Goal: Task Accomplishment & Management: Complete application form

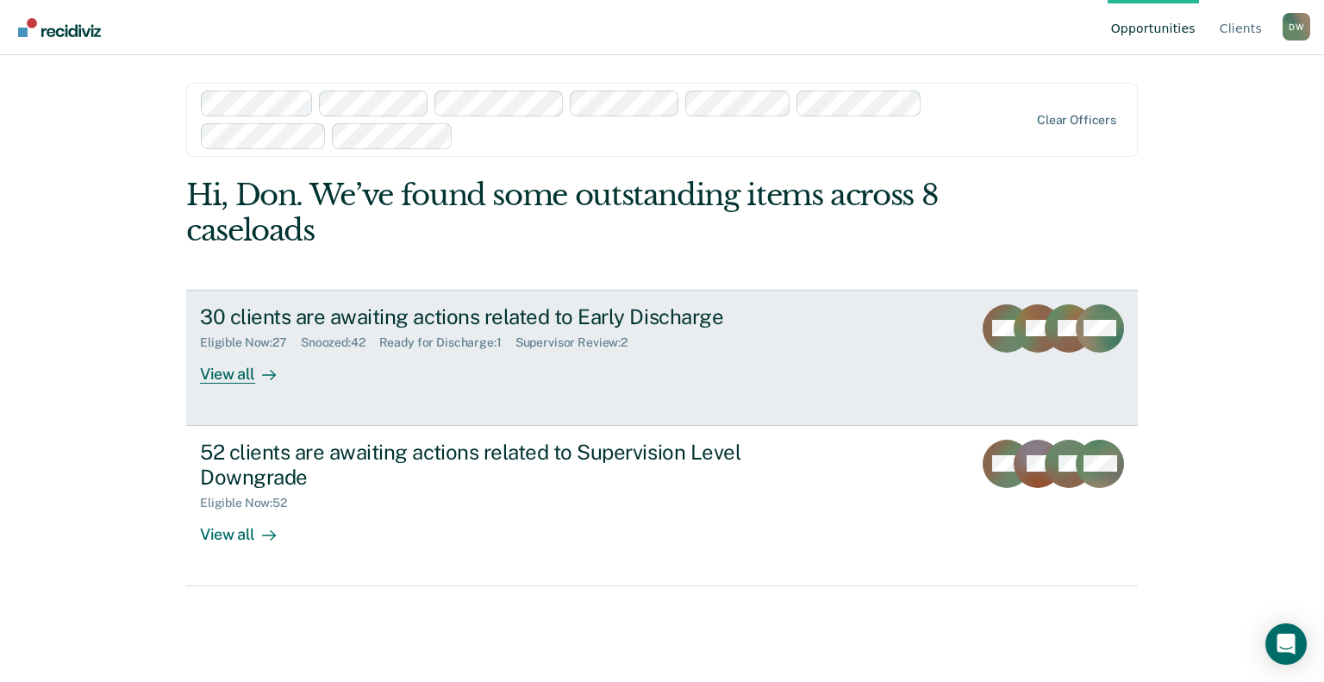
click at [238, 376] on div "View all" at bounding box center [248, 367] width 97 height 34
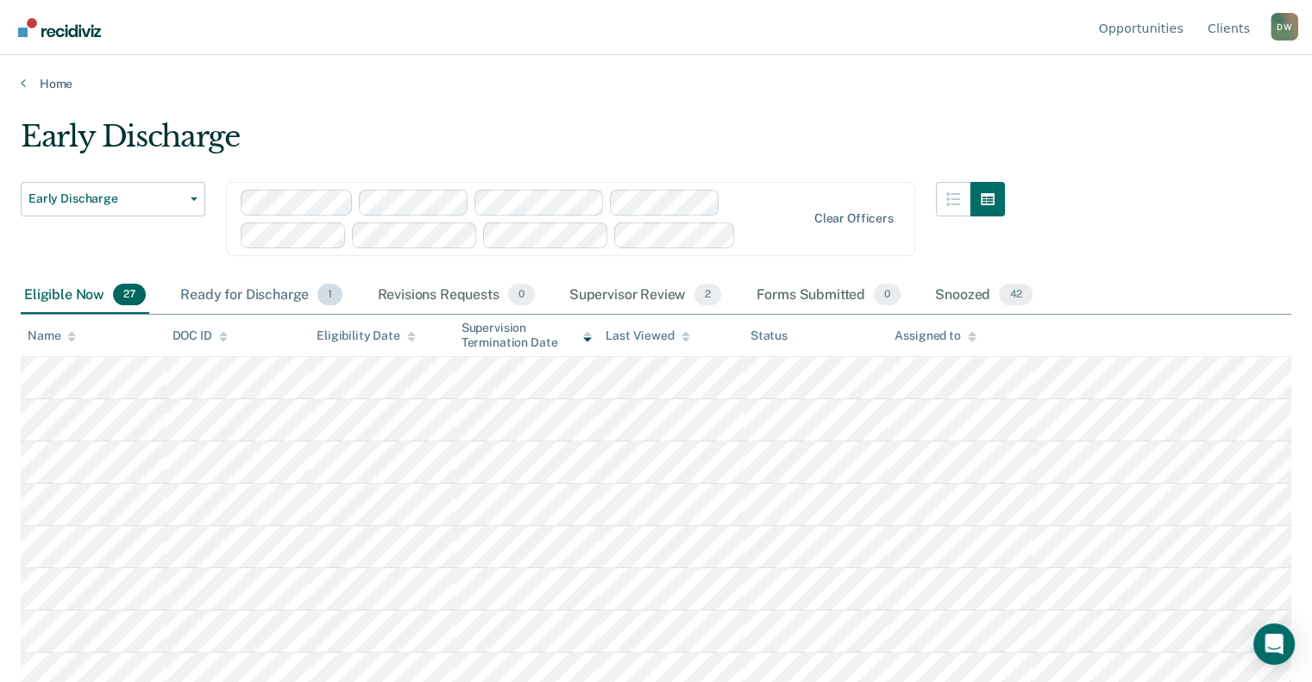
click at [223, 296] on div "Ready for Discharge 1" at bounding box center [261, 296] width 169 height 38
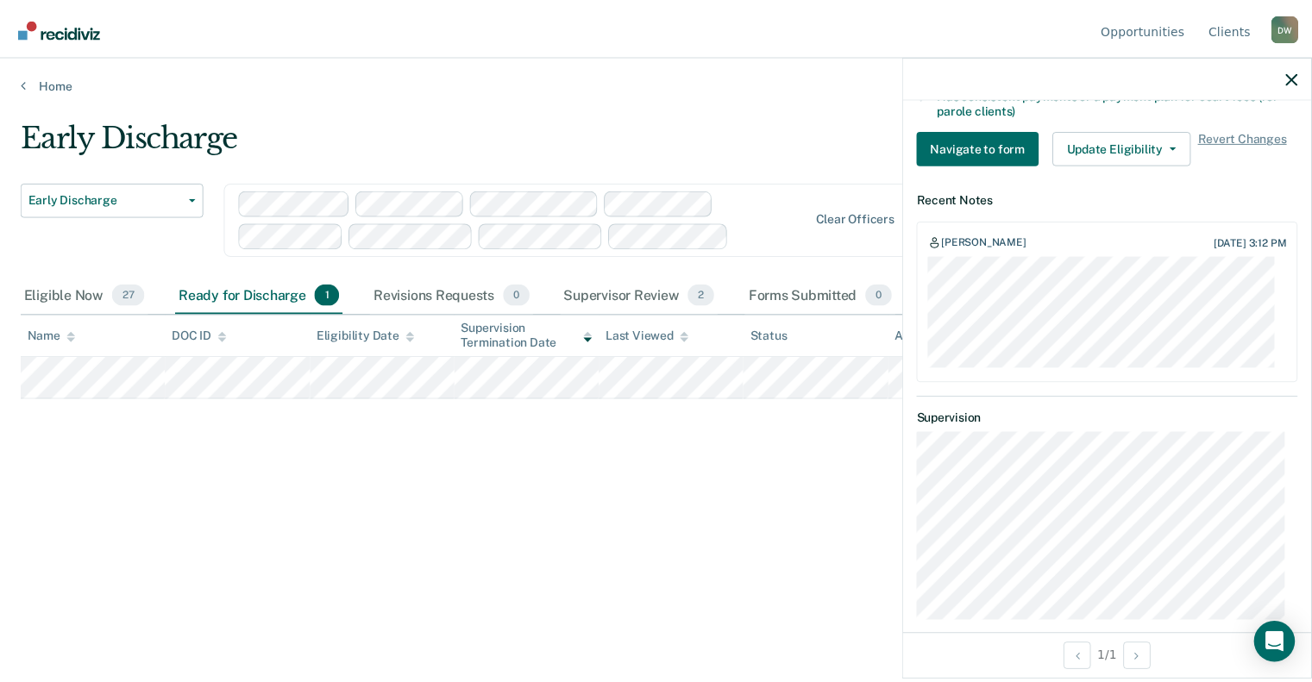
scroll to position [569, 0]
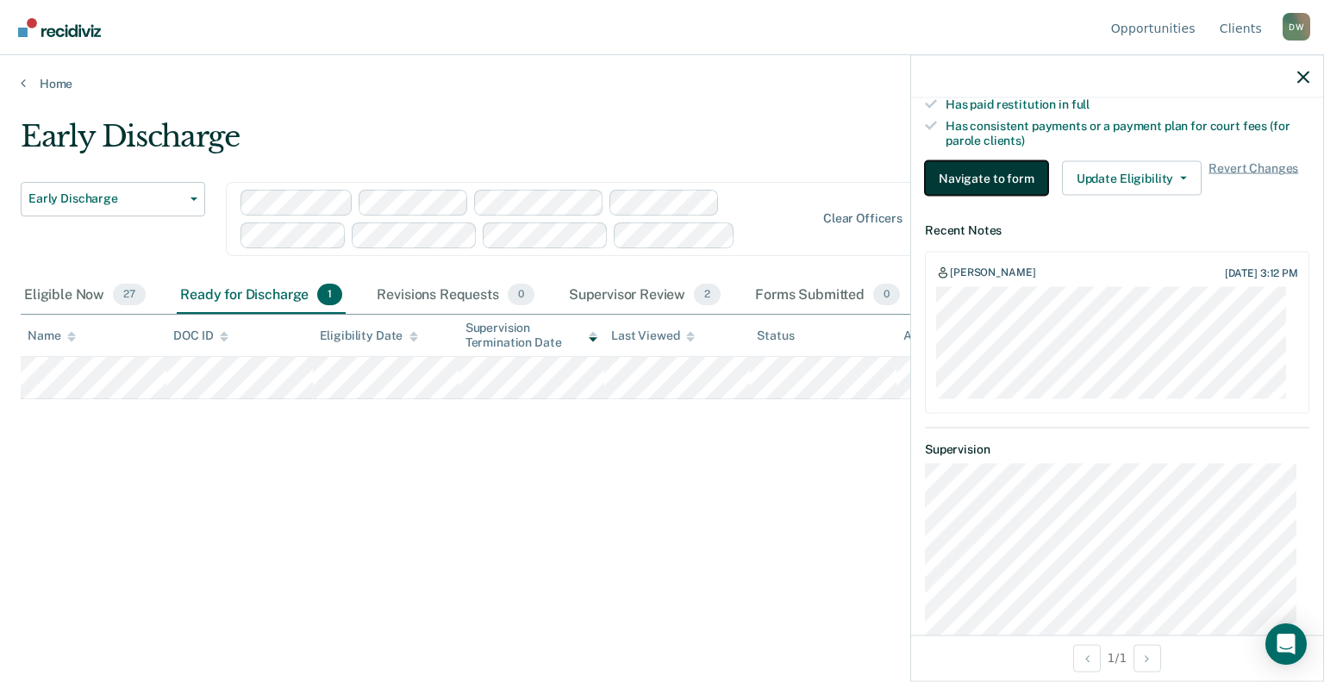
click at [967, 174] on button "Navigate to form" at bounding box center [986, 178] width 123 height 34
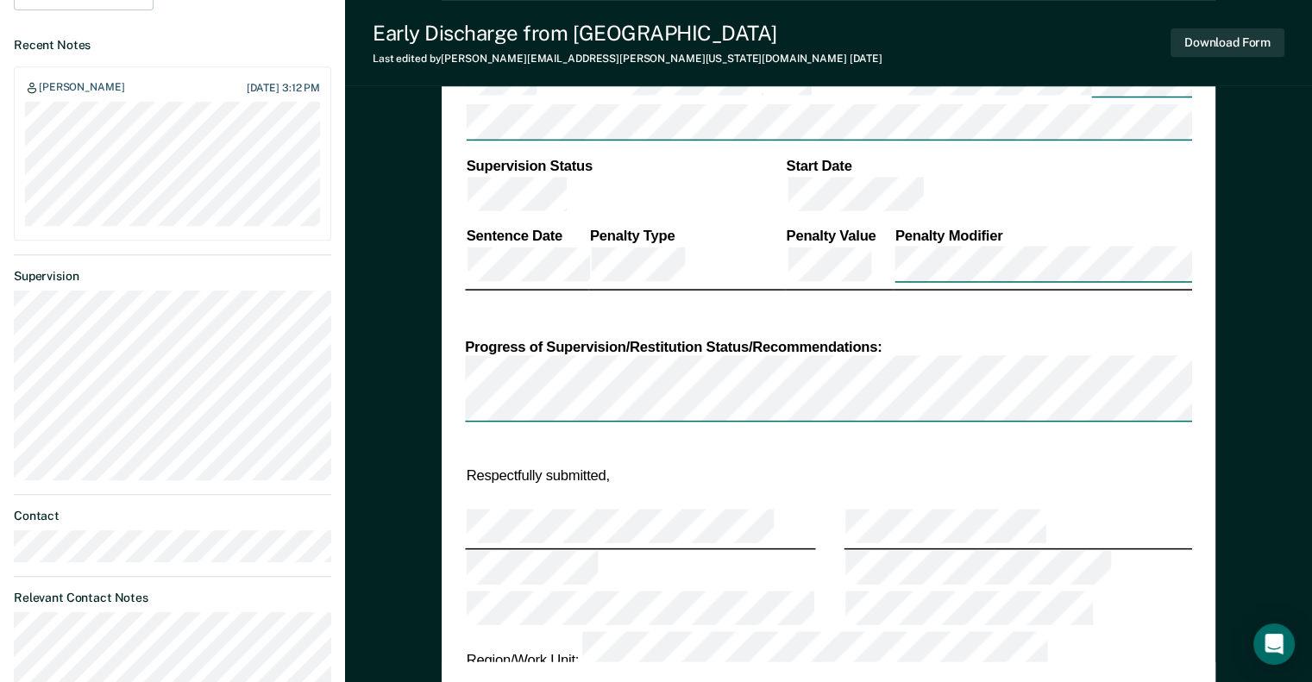
type textarea "x"
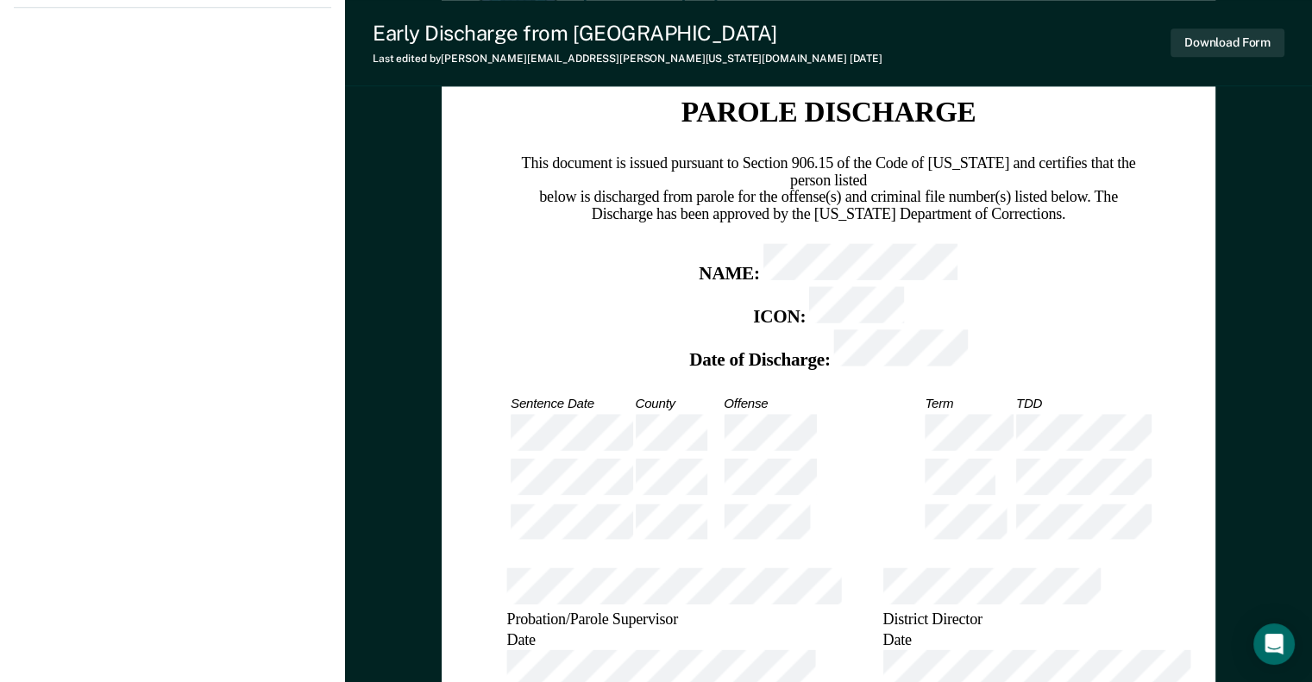
scroll to position [1638, 0]
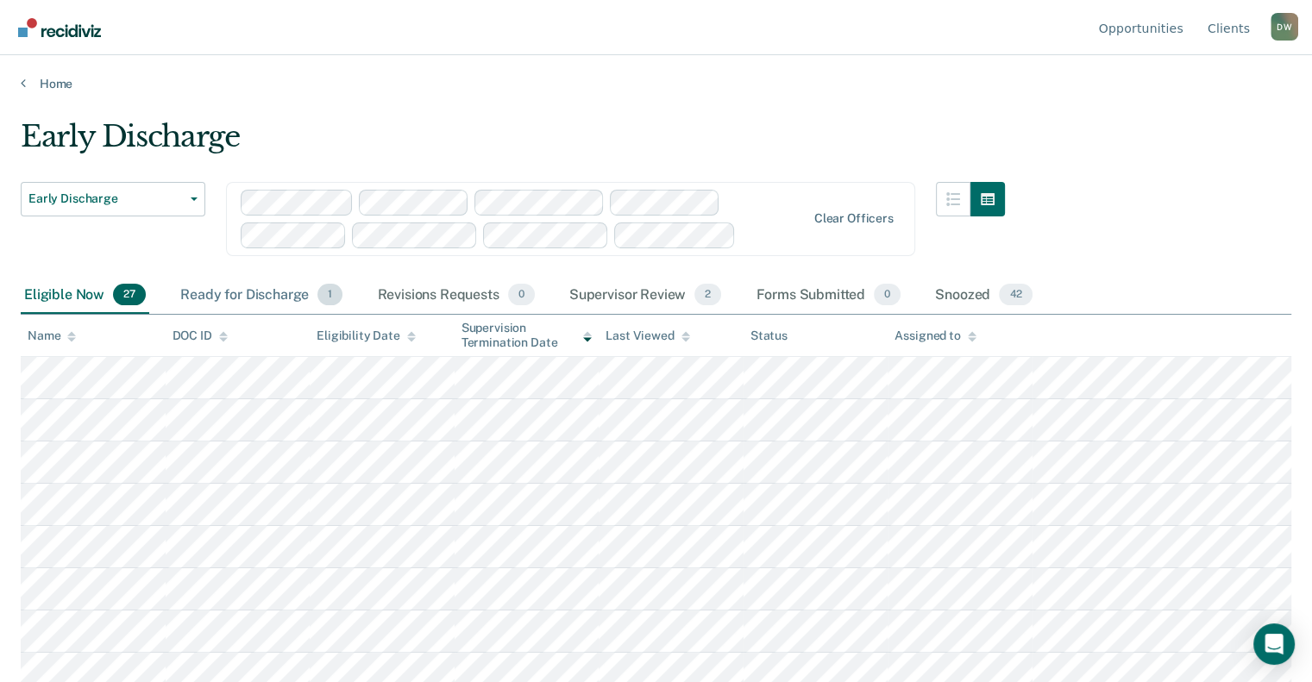
click at [250, 287] on div "Ready for Discharge 1" at bounding box center [261, 296] width 169 height 38
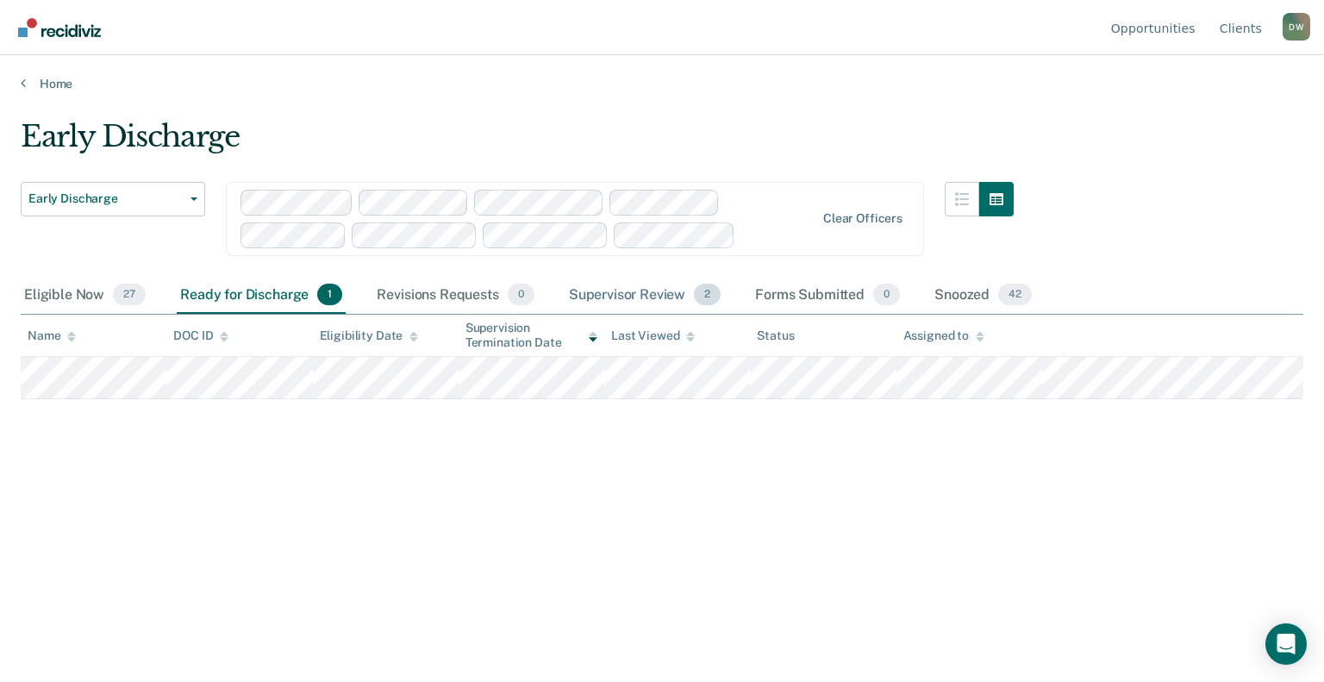
click at [653, 291] on div "Supervisor Review 2" at bounding box center [646, 296] width 160 height 38
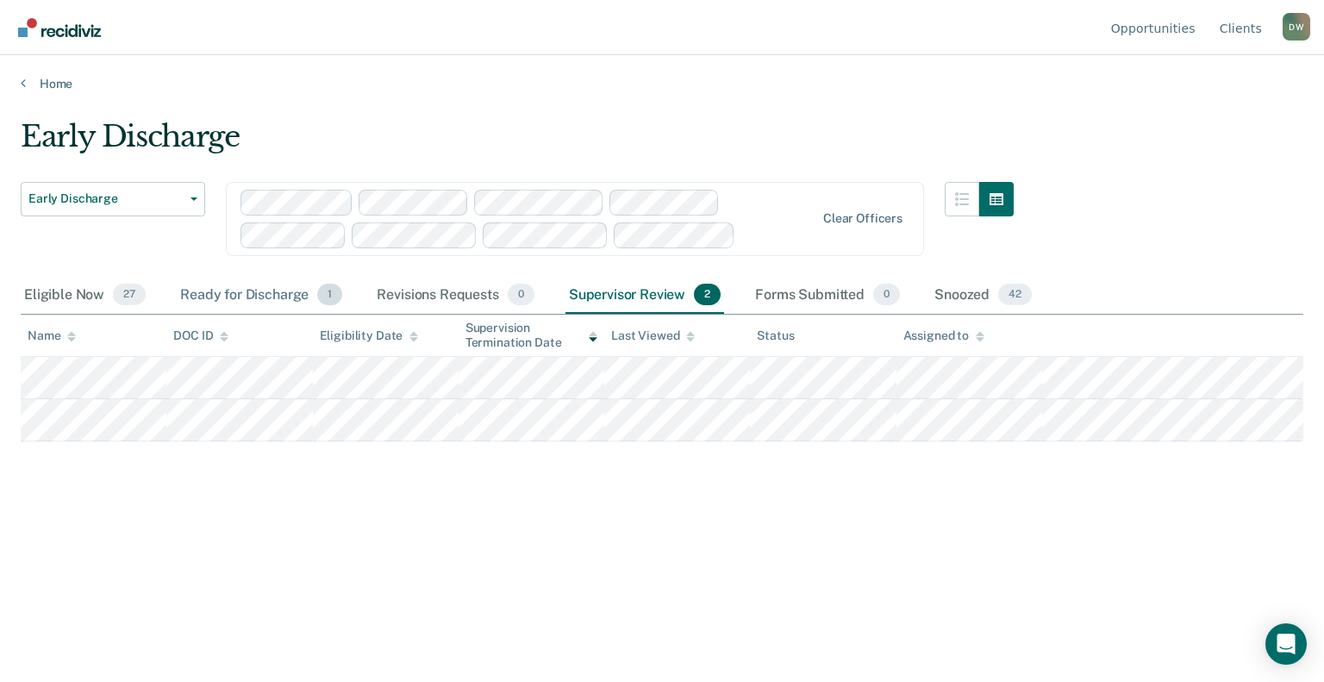
click at [260, 295] on div "Ready for Discharge 1" at bounding box center [261, 296] width 169 height 38
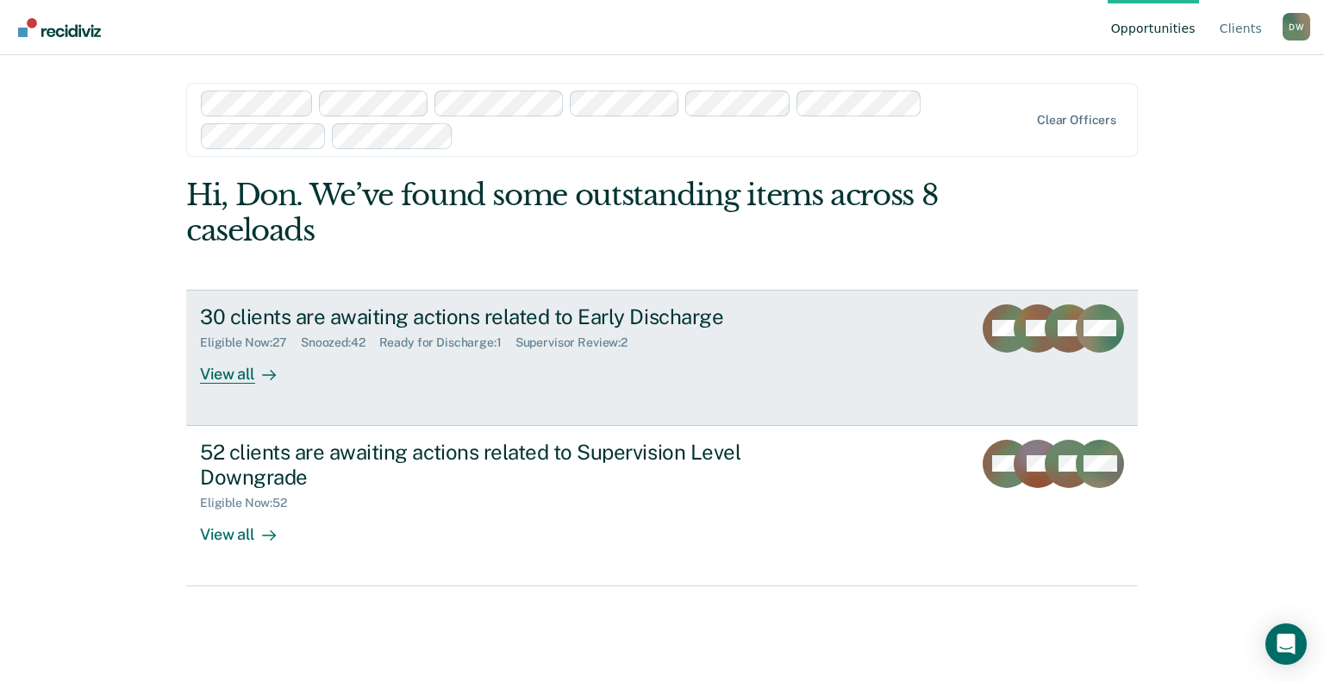
click at [241, 372] on div "View all" at bounding box center [248, 367] width 97 height 34
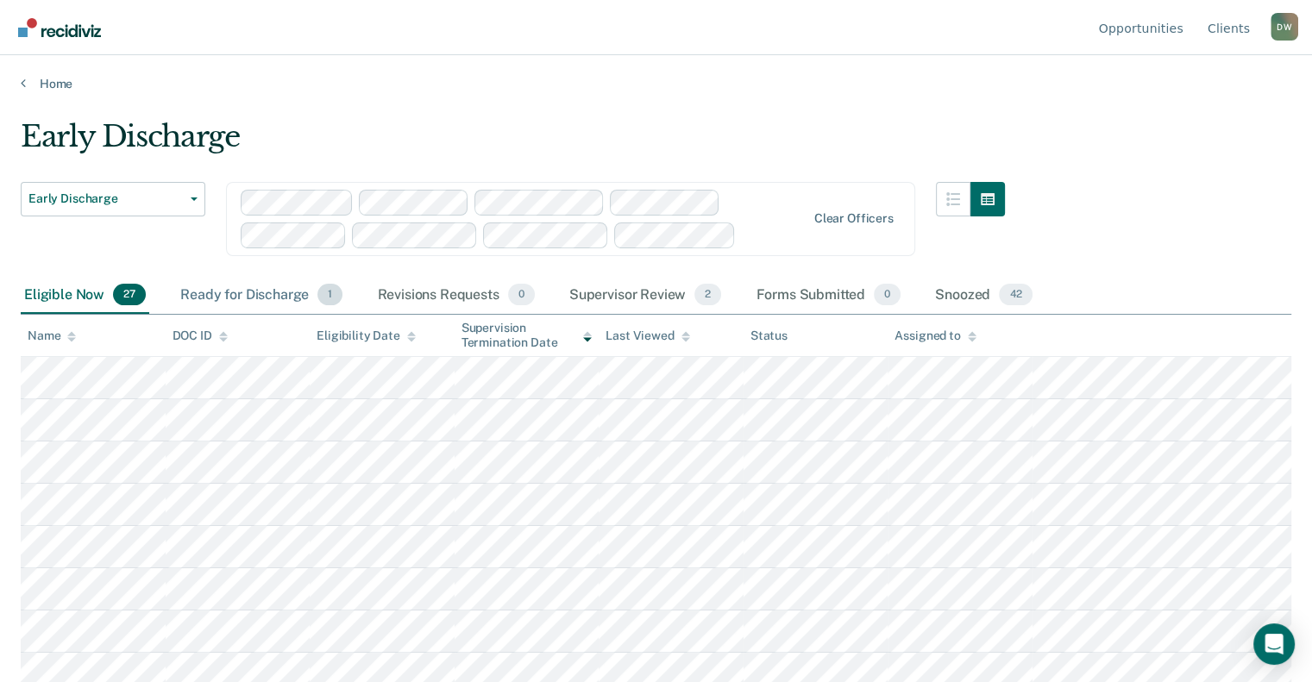
click at [277, 290] on div "Ready for Discharge 1" at bounding box center [261, 296] width 169 height 38
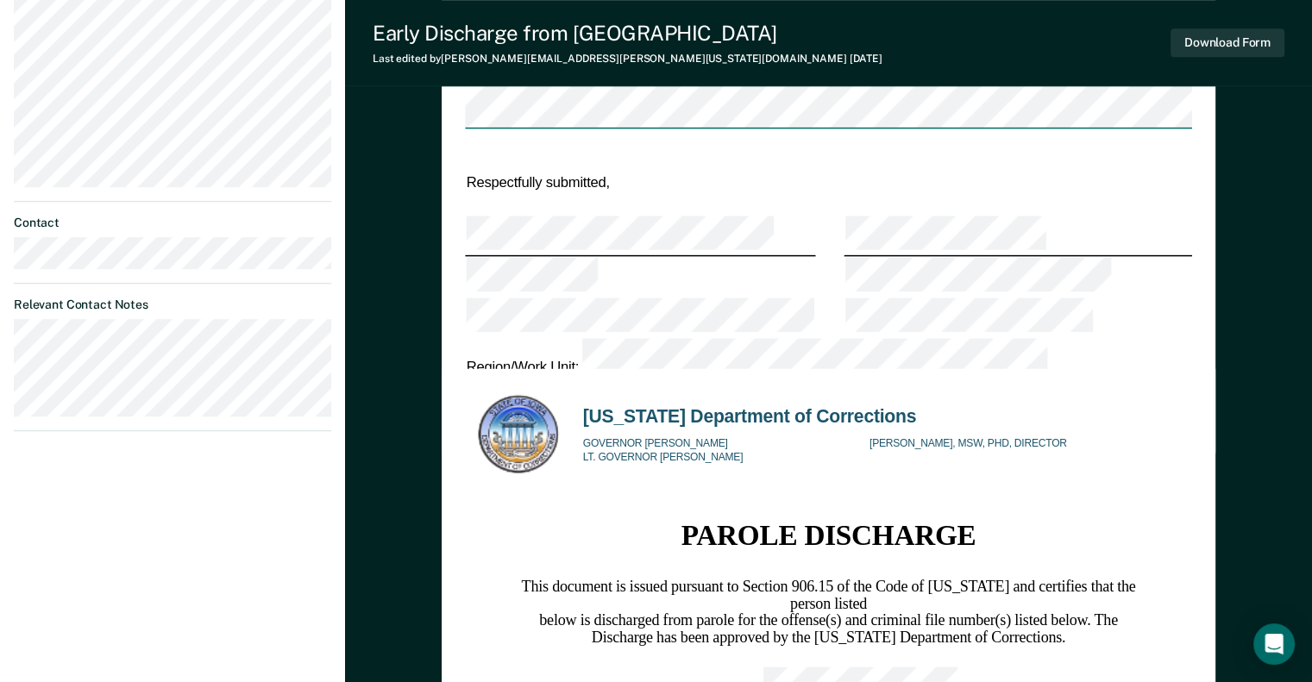
scroll to position [1121, 0]
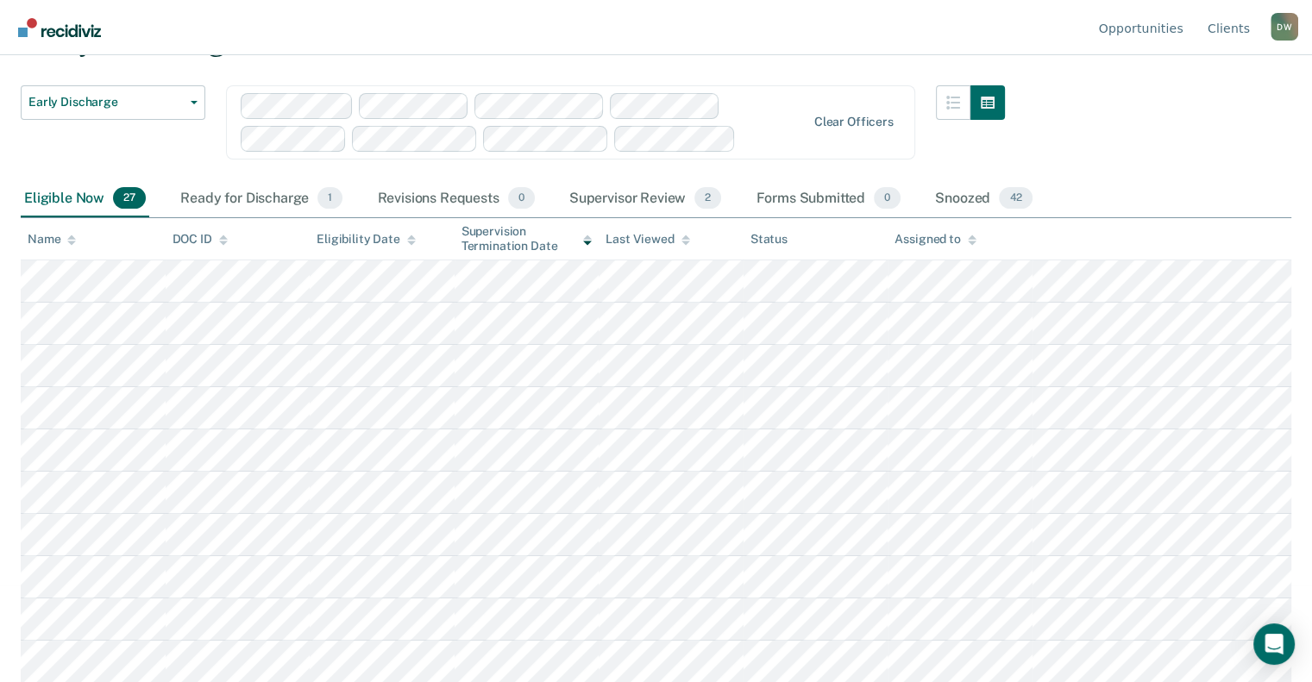
scroll to position [86, 0]
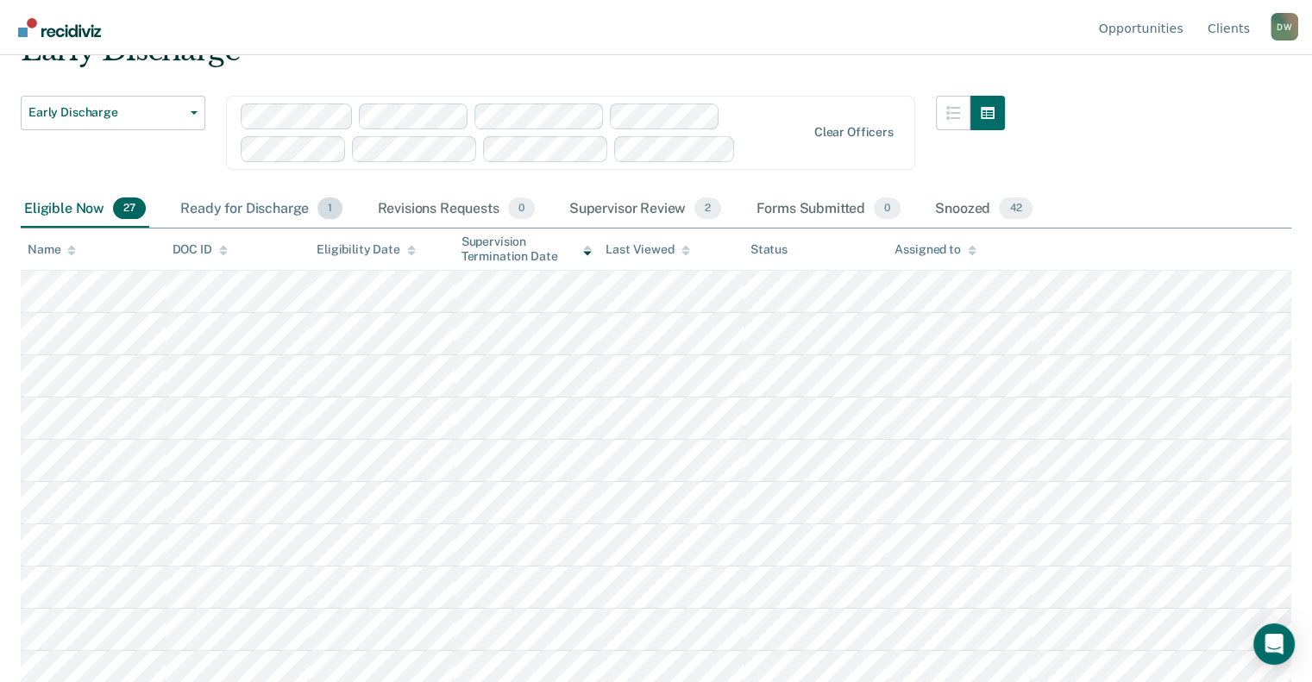
click at [239, 209] on div "Ready for Discharge 1" at bounding box center [261, 210] width 169 height 38
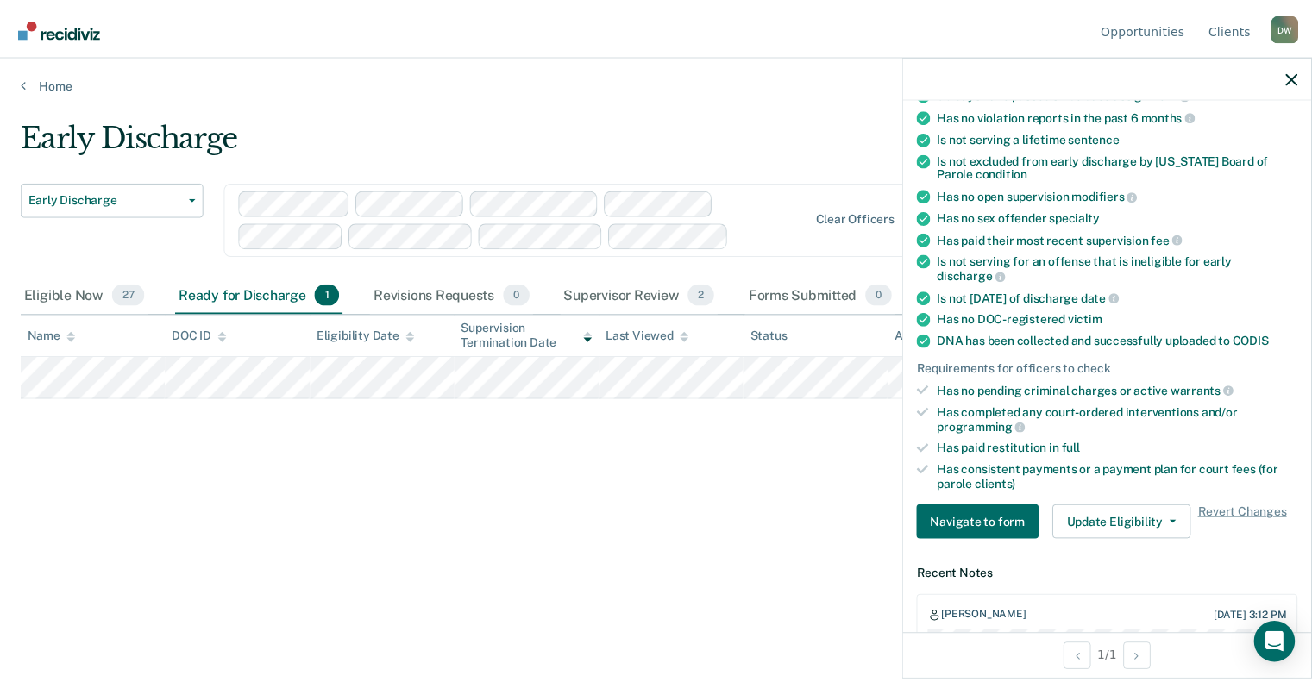
scroll to position [138, 0]
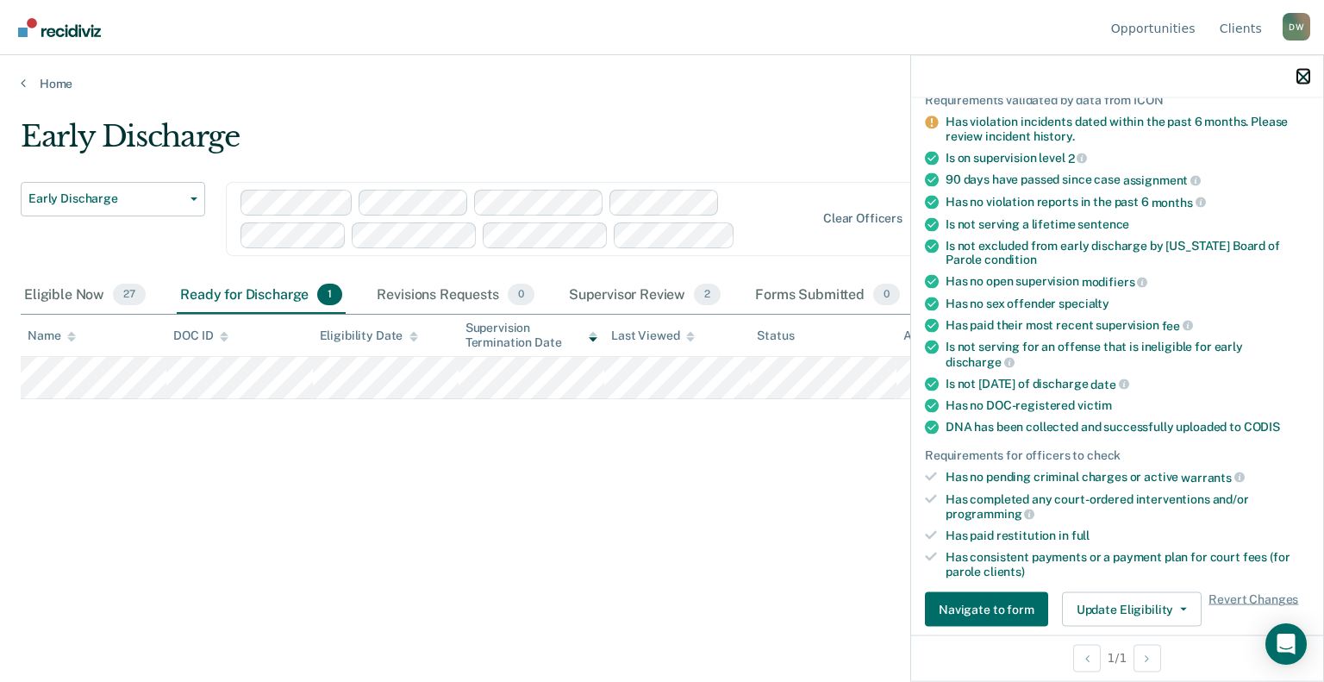
click at [1305, 79] on icon "button" at bounding box center [1304, 77] width 12 height 12
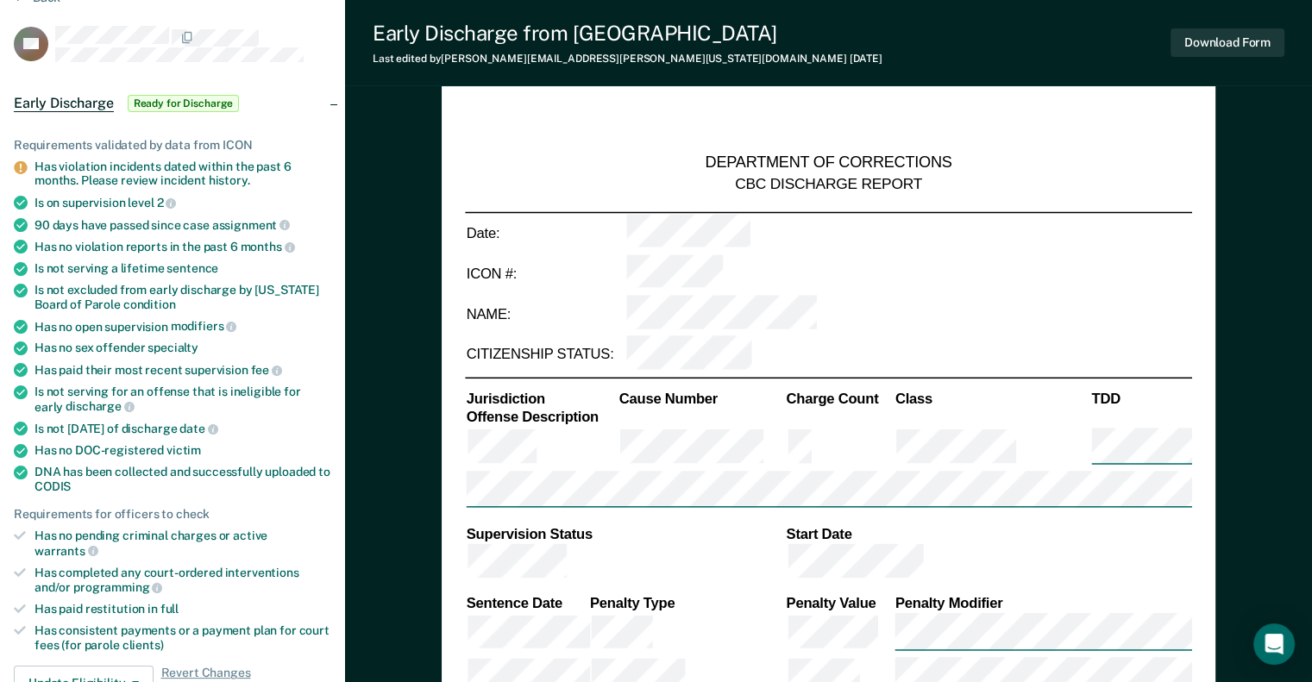
type textarea "x"
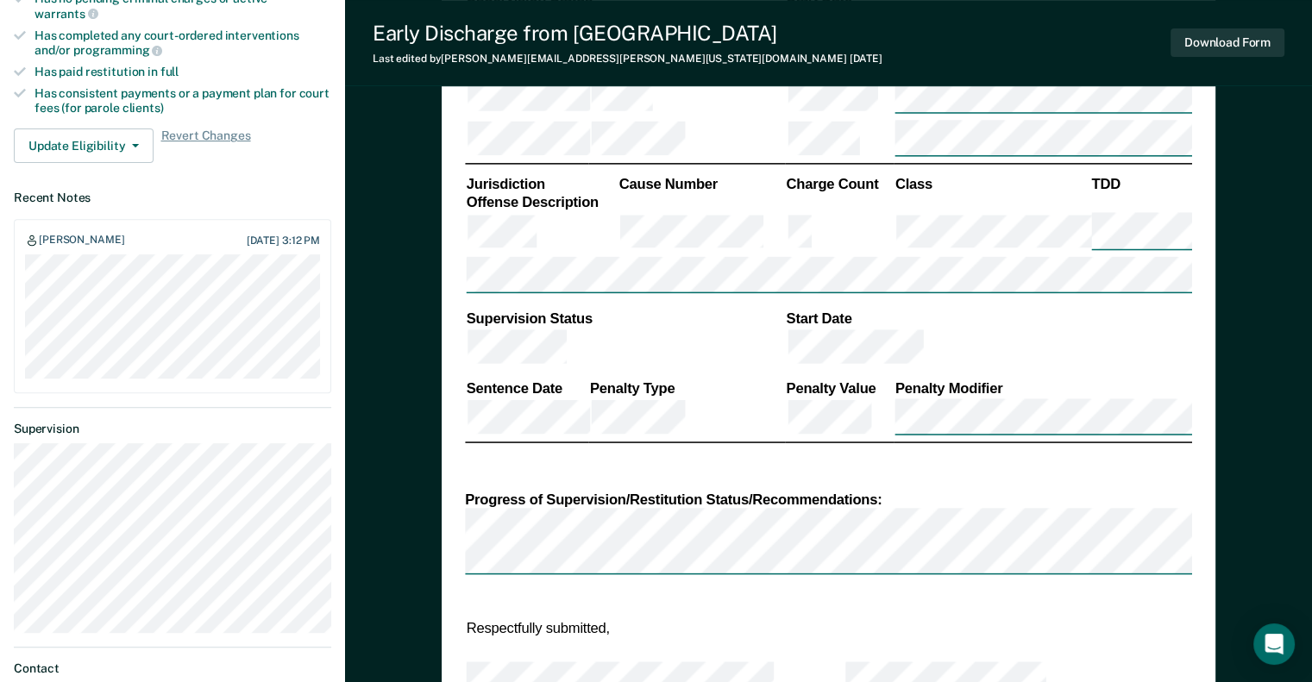
scroll to position [509, 0]
